Goal: Transaction & Acquisition: Purchase product/service

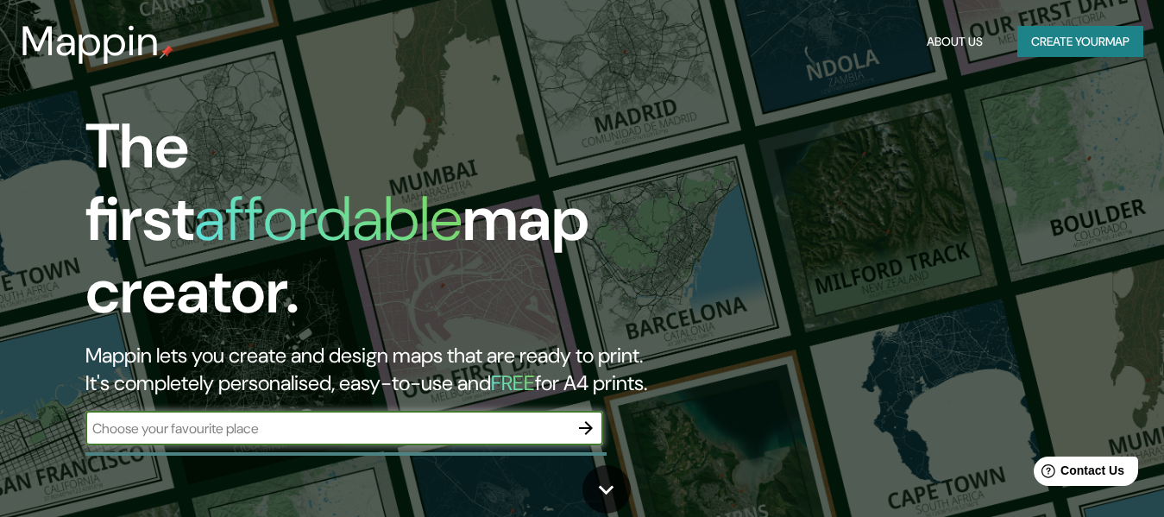
click at [583, 417] on icon "button" at bounding box center [585, 427] width 21 height 21
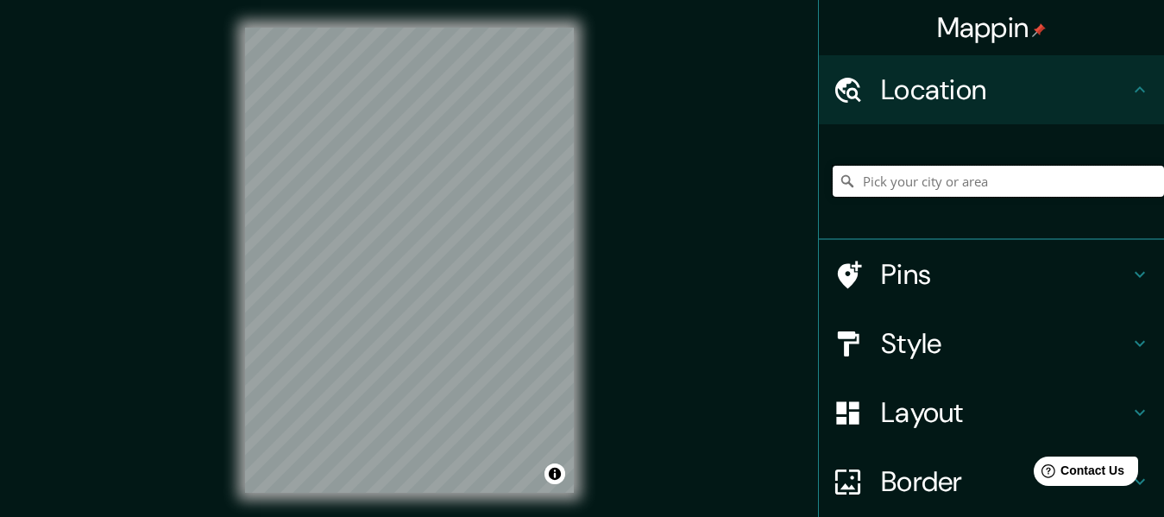
click at [952, 192] on input "Pick your city or area" at bounding box center [997, 181] width 331 height 31
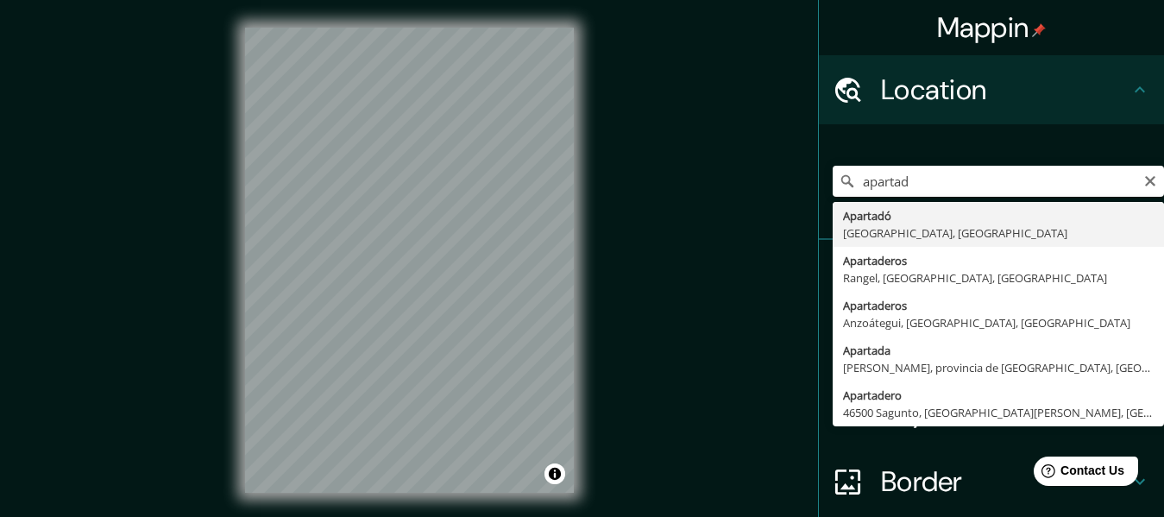
type input "Apartadó, [GEOGRAPHIC_DATA], [GEOGRAPHIC_DATA]"
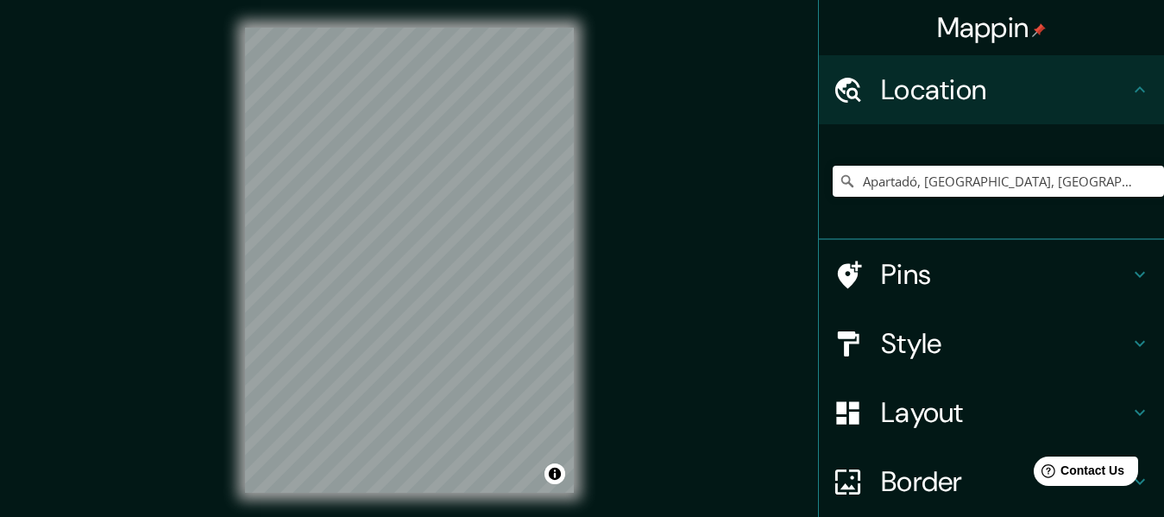
click at [931, 347] on h4 "Style" at bounding box center [1005, 343] width 248 height 34
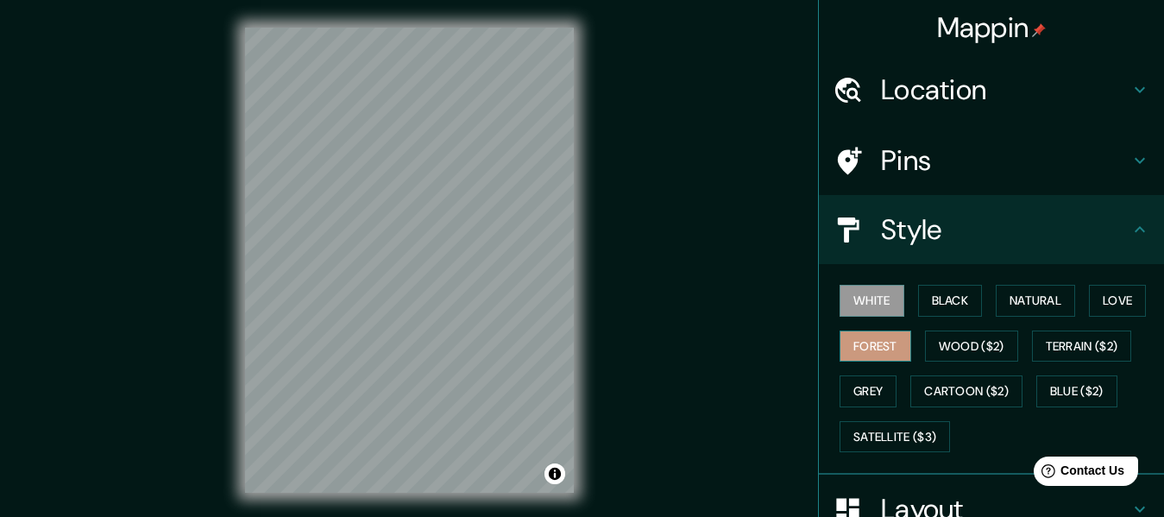
click at [882, 357] on button "Forest" at bounding box center [875, 346] width 72 height 32
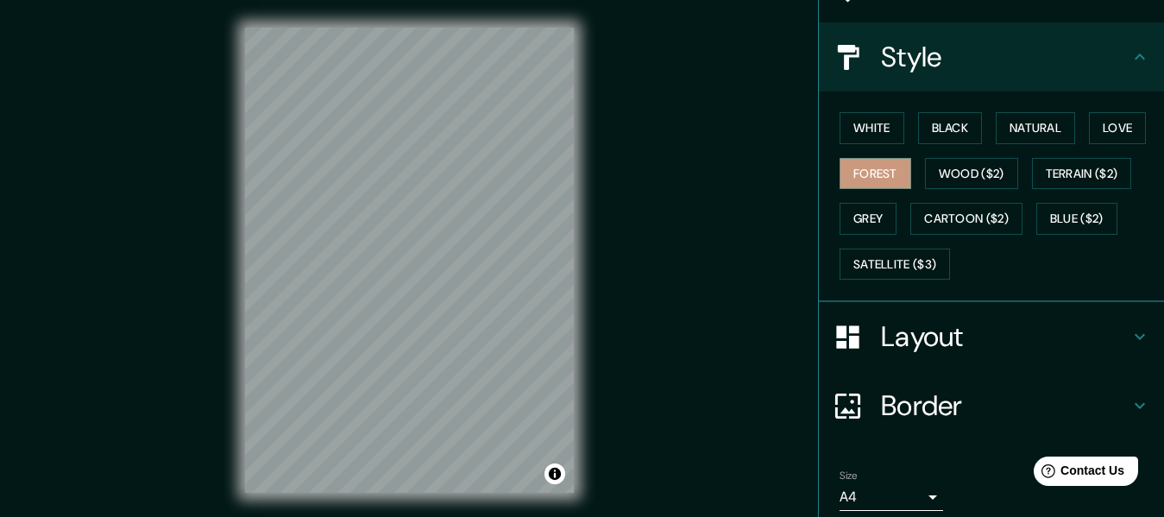
scroll to position [240, 0]
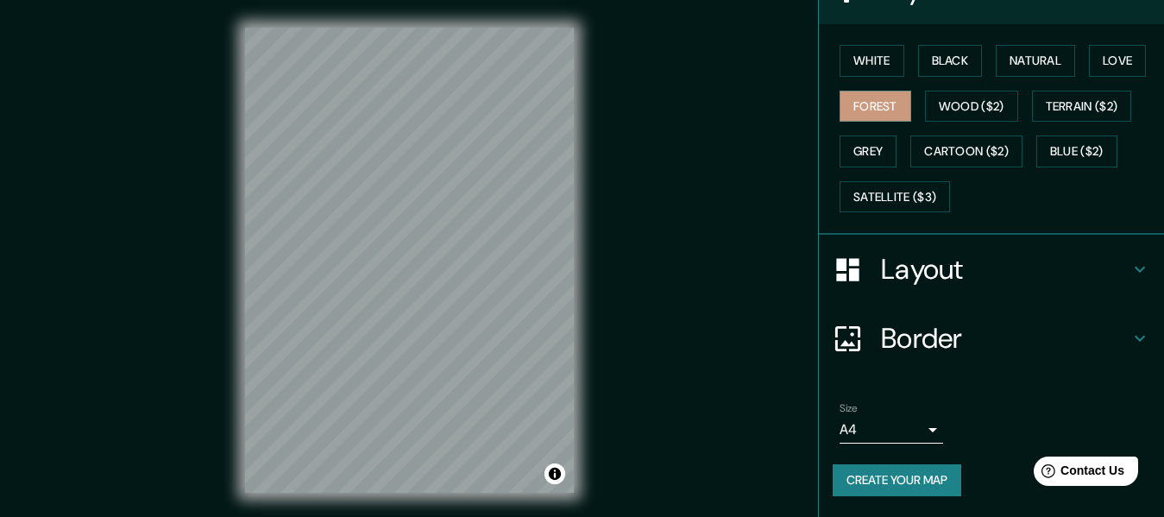
click at [910, 424] on body "Mappin Location Apartadó, [GEOGRAPHIC_DATA], [GEOGRAPHIC_DATA] Pins Style White…" at bounding box center [582, 258] width 1164 height 517
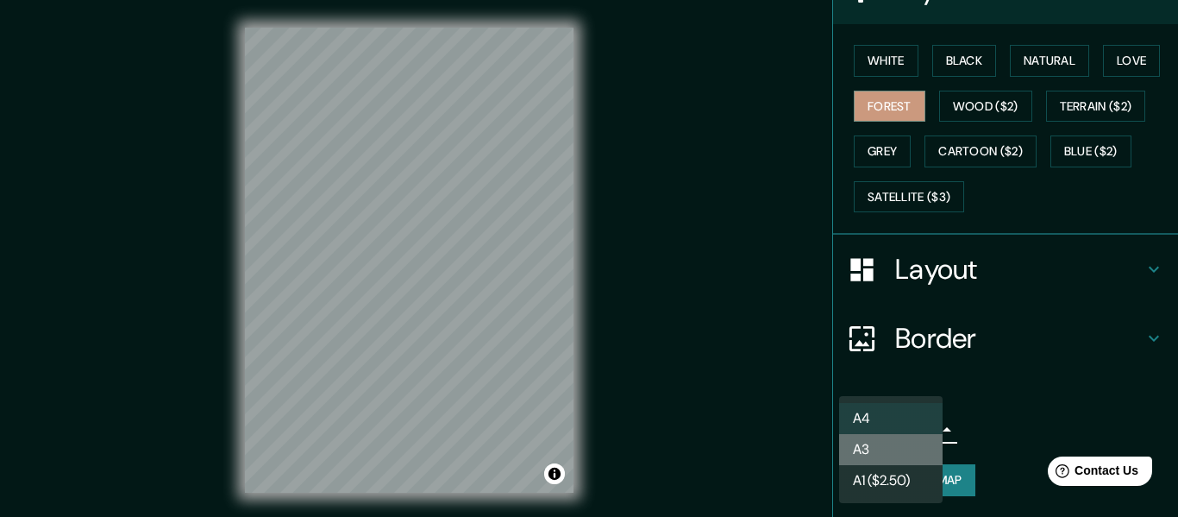
click at [900, 452] on li "A3" at bounding box center [890, 449] width 103 height 31
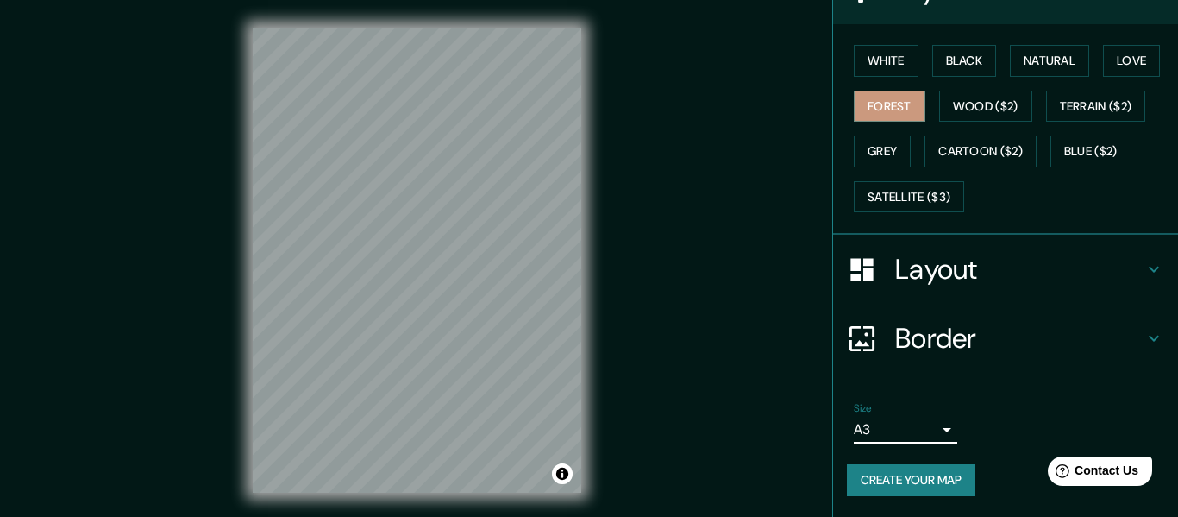
click at [902, 430] on body "Mappin Location Apartadó, [GEOGRAPHIC_DATA], [GEOGRAPHIC_DATA] Pins Style White…" at bounding box center [589, 258] width 1178 height 517
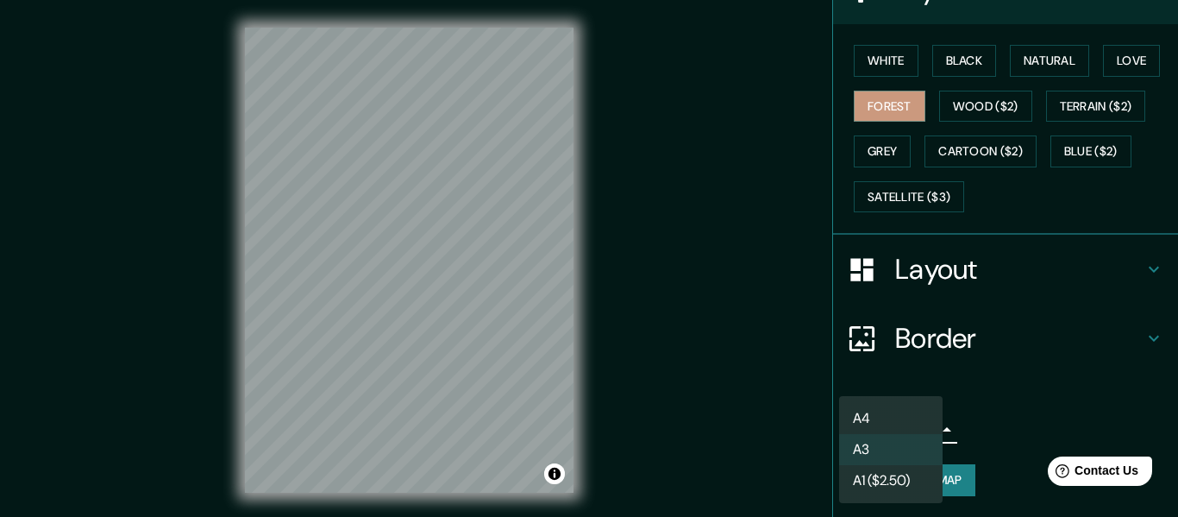
click at [906, 414] on li "A4" at bounding box center [890, 418] width 103 height 31
type input "single"
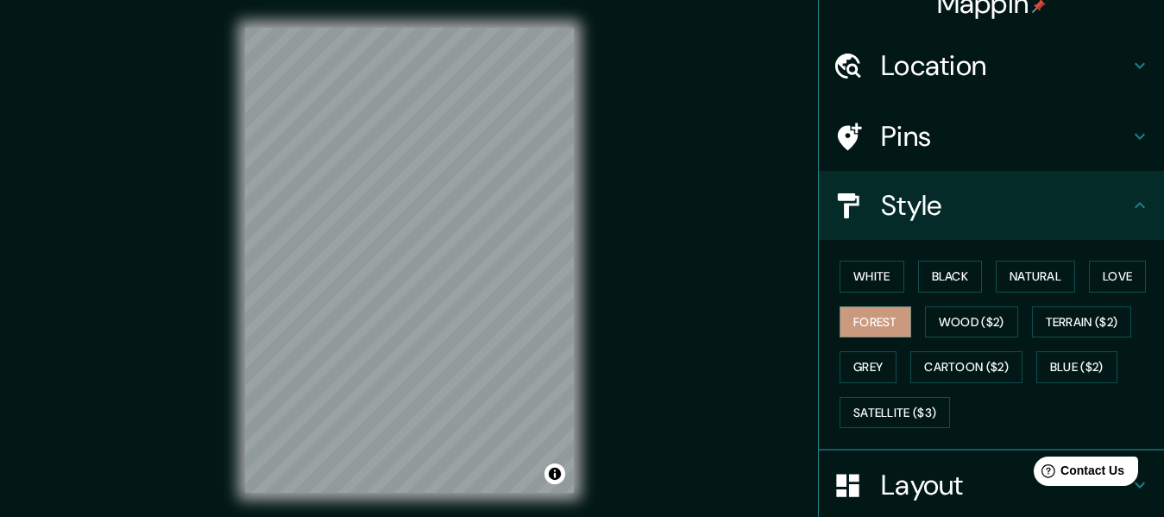
scroll to position [0, 0]
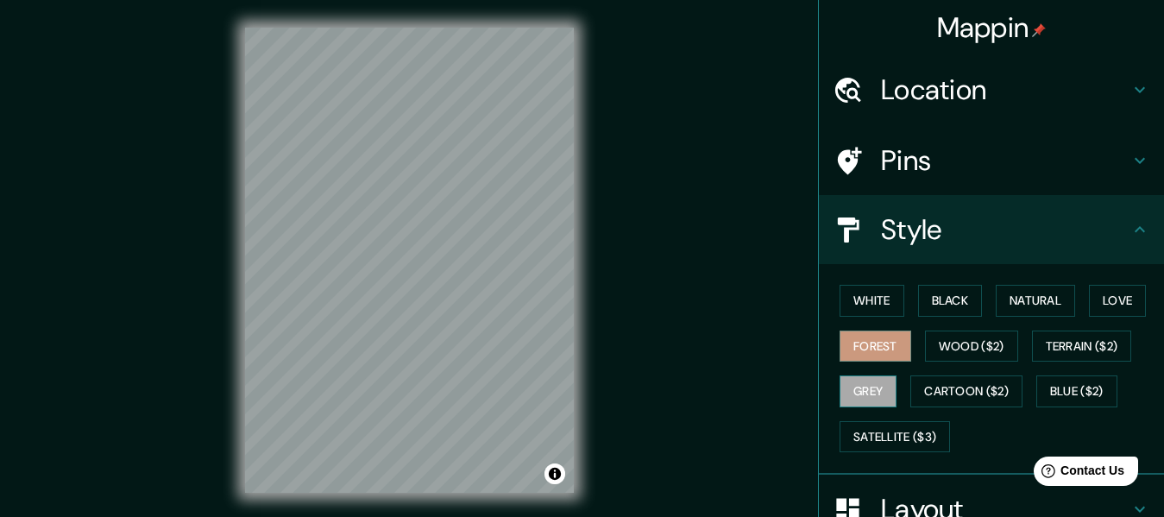
click at [866, 395] on button "Grey" at bounding box center [867, 391] width 57 height 32
click at [875, 315] on button "White" at bounding box center [871, 301] width 65 height 32
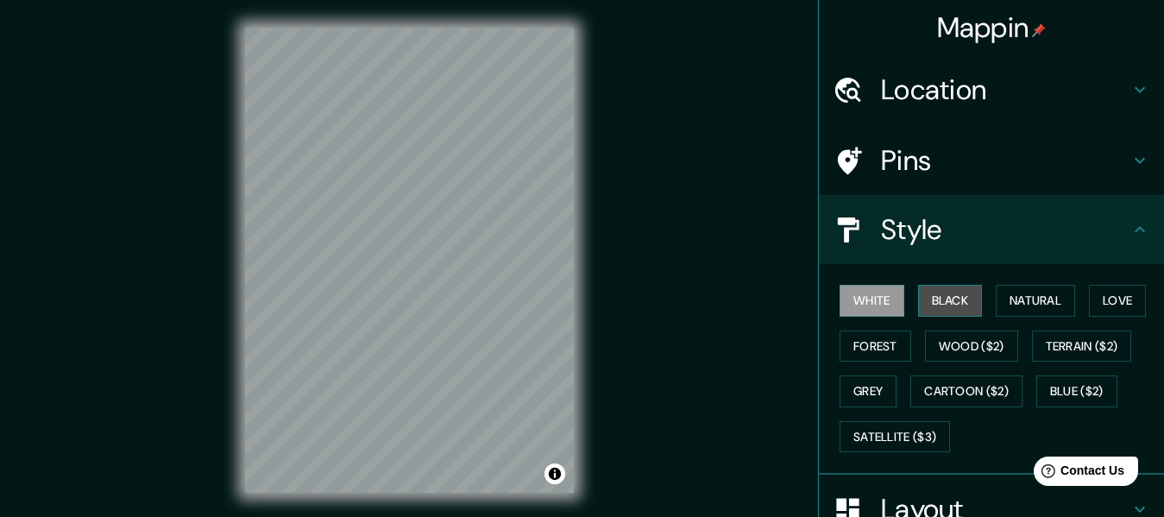
click at [932, 316] on button "Black" at bounding box center [950, 301] width 65 height 32
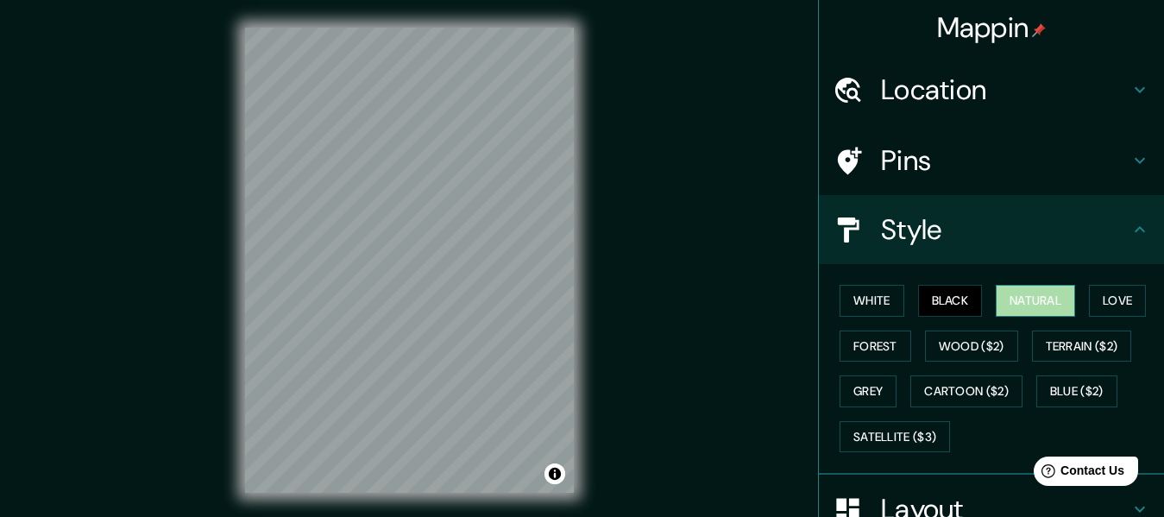
click at [1013, 308] on button "Natural" at bounding box center [1034, 301] width 79 height 32
click at [1091, 301] on button "Love" at bounding box center [1116, 301] width 57 height 32
click at [1007, 298] on button "Natural" at bounding box center [1034, 301] width 79 height 32
click at [844, 306] on button "White" at bounding box center [871, 301] width 65 height 32
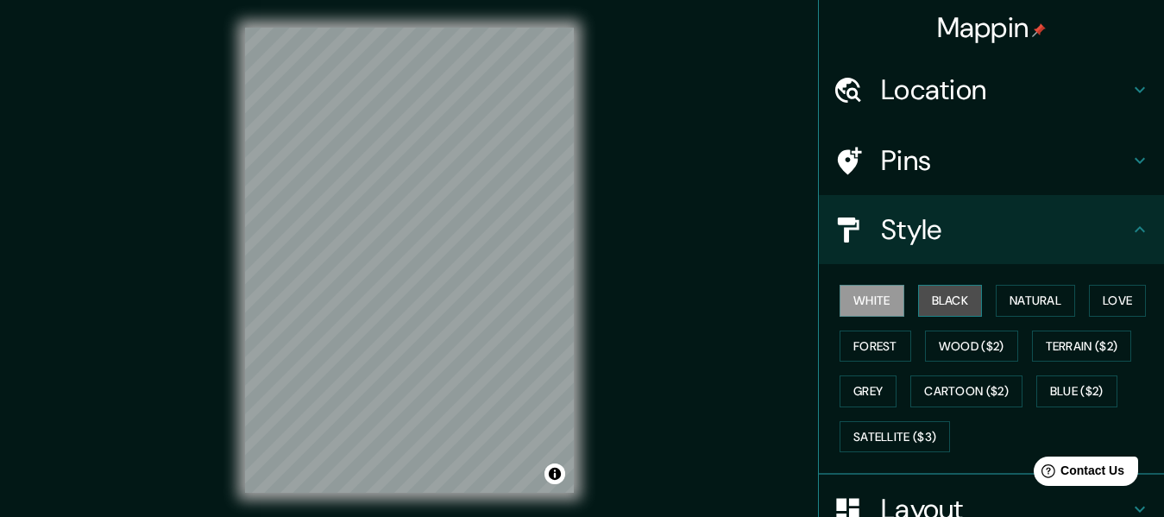
click at [930, 304] on button "Black" at bounding box center [950, 301] width 65 height 32
click at [861, 304] on button "White" at bounding box center [871, 301] width 65 height 32
click at [860, 349] on button "Forest" at bounding box center [875, 346] width 72 height 32
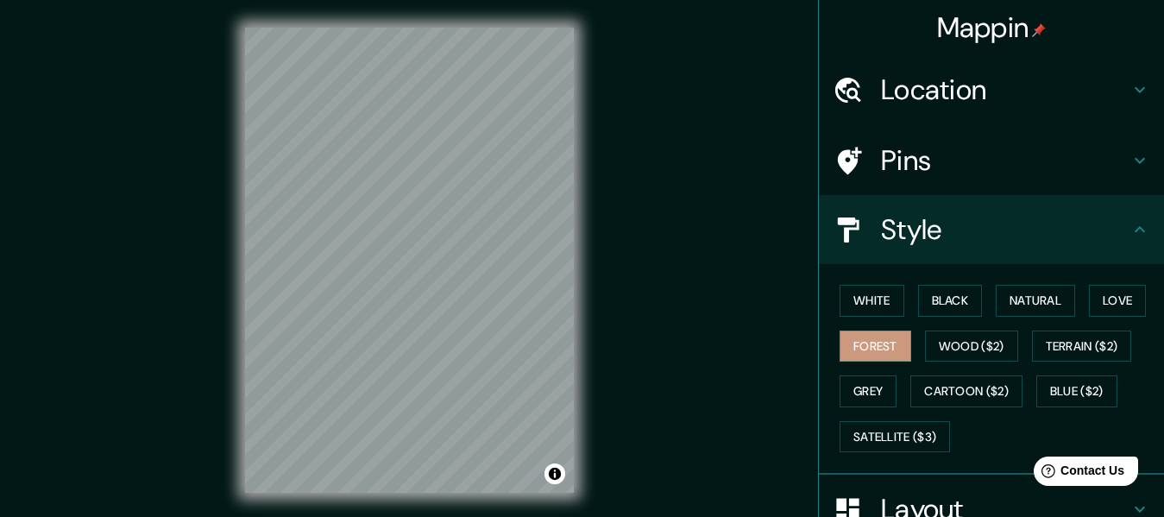
click at [713, 421] on div "Mappin Location Apartadó, [GEOGRAPHIC_DATA], [GEOGRAPHIC_DATA] Pins Style White…" at bounding box center [582, 274] width 1164 height 548
click at [693, 401] on div "Mappin Location Apartadó, [GEOGRAPHIC_DATA], [GEOGRAPHIC_DATA] Pins Style White…" at bounding box center [582, 274] width 1164 height 548
